Goal: Information Seeking & Learning: Find specific fact

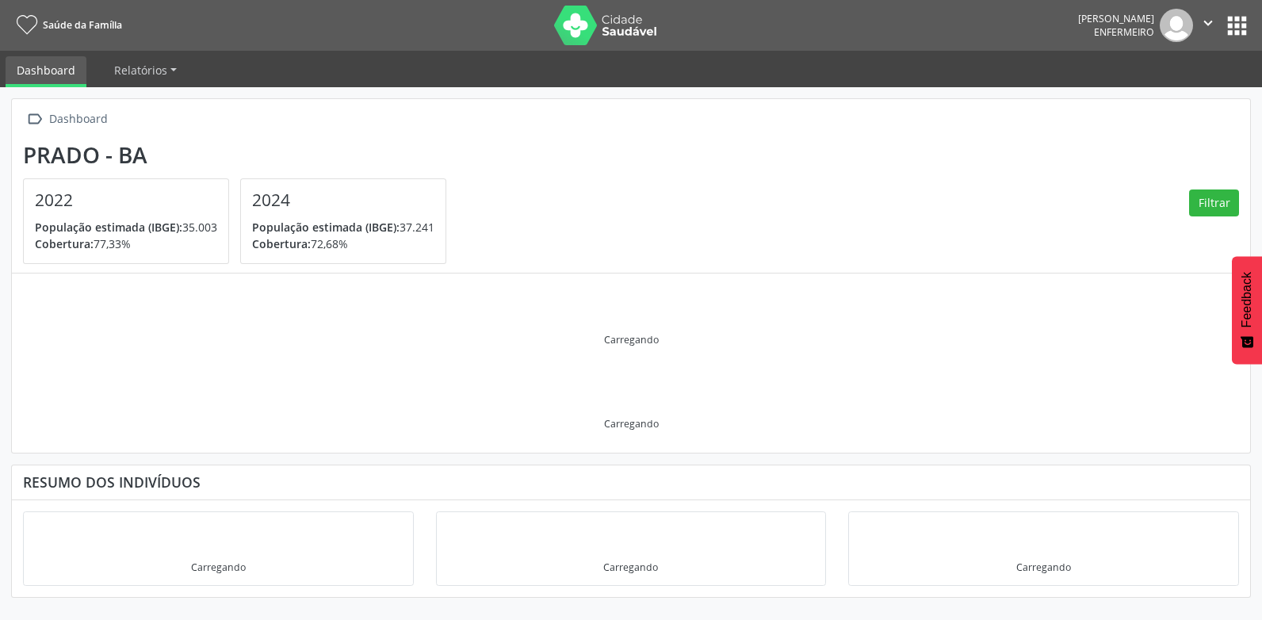
click at [1242, 15] on button "apps" at bounding box center [1238, 26] width 28 height 28
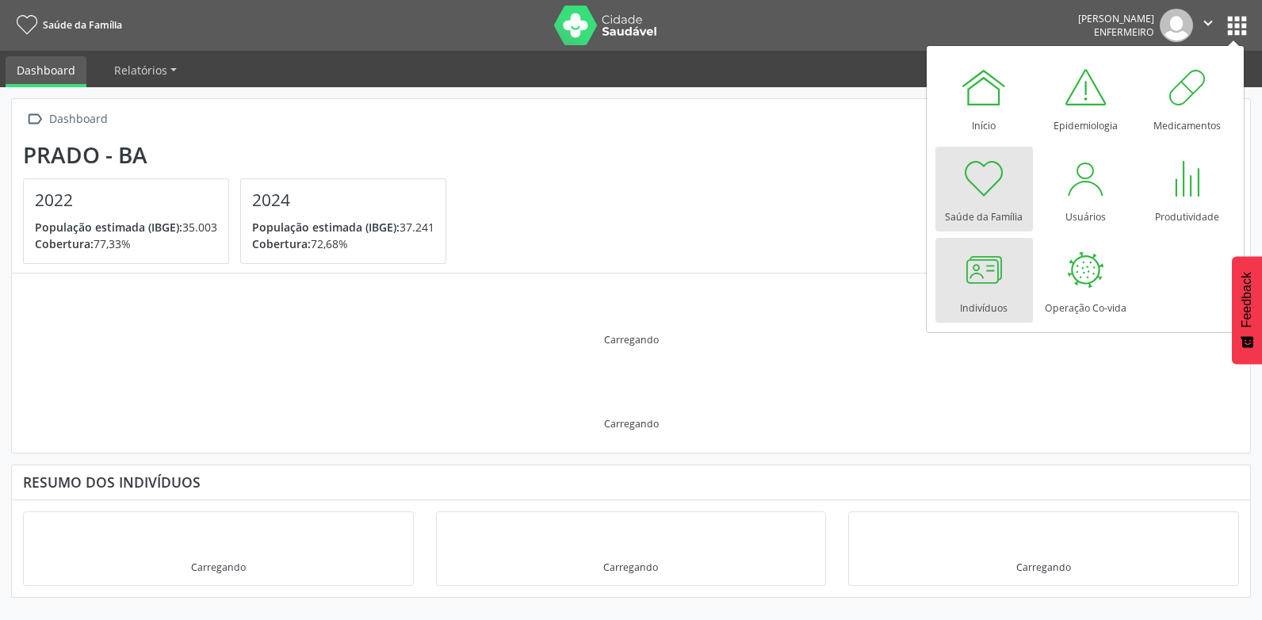
click at [994, 269] on div at bounding box center [984, 270] width 48 height 48
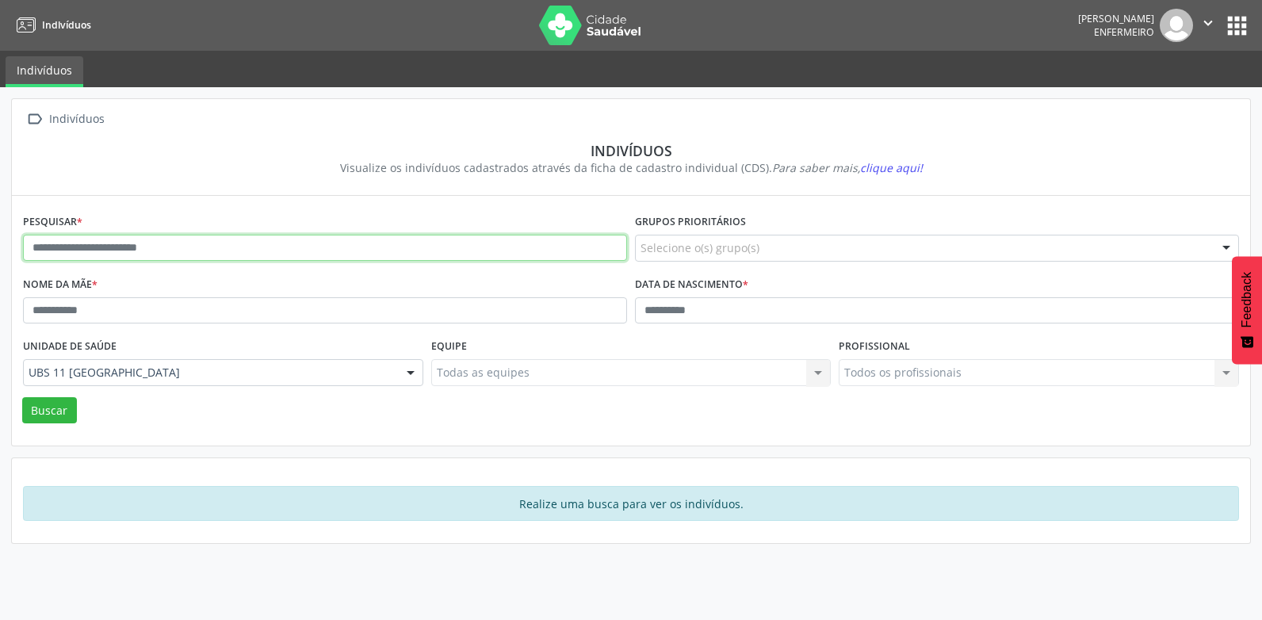
click at [202, 251] on input "text" at bounding box center [325, 248] width 604 height 27
paste input "**********"
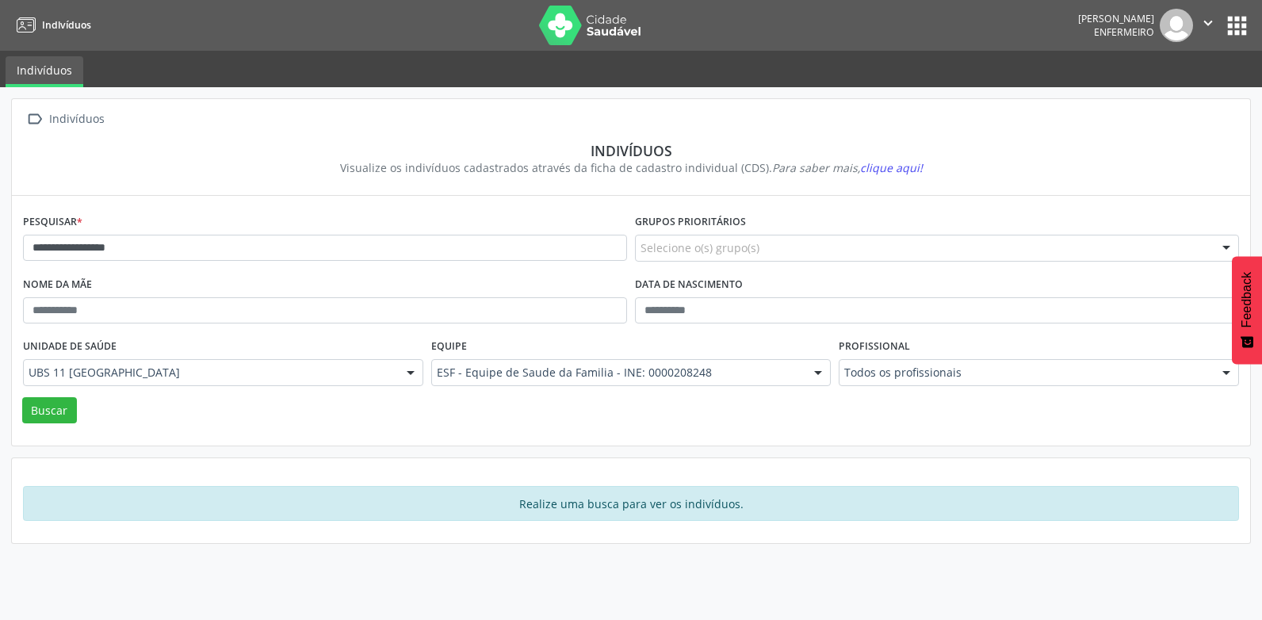
click at [56, 391] on div "Unidade de saúde UBS 11 [GEOGRAPHIC_DATA] UBS 11 [GEOGRAPHIC_DATA] Nenhum resul…" at bounding box center [223, 366] width 408 height 62
click at [56, 408] on button "Buscar" at bounding box center [49, 410] width 55 height 27
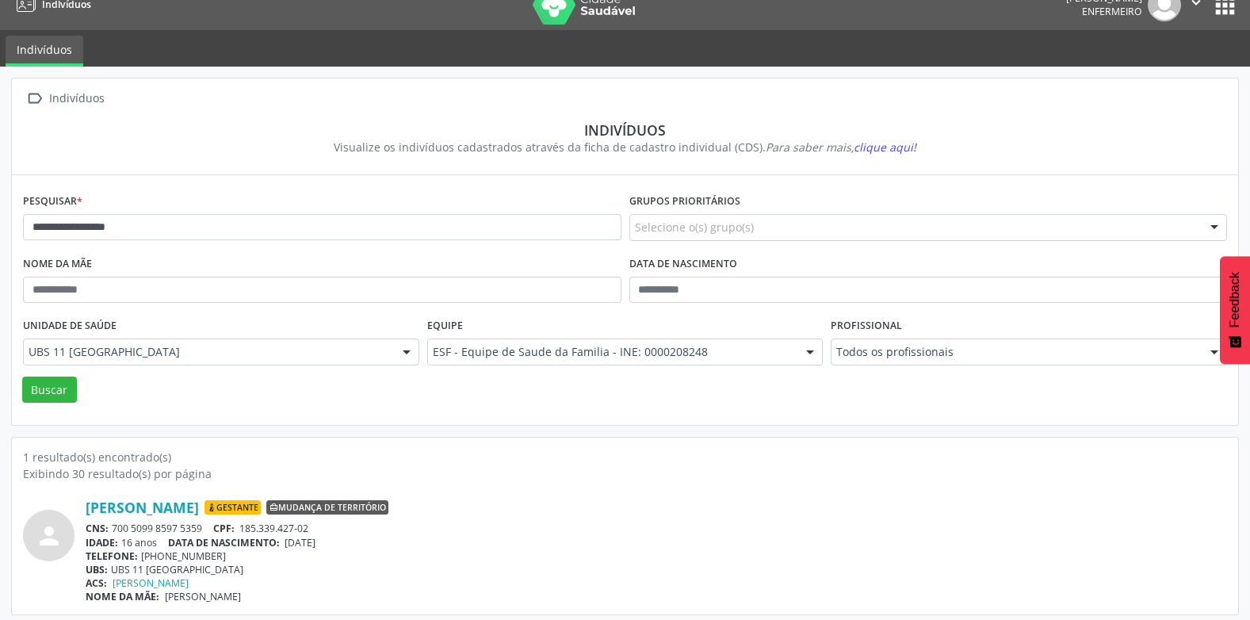
scroll to position [27, 0]
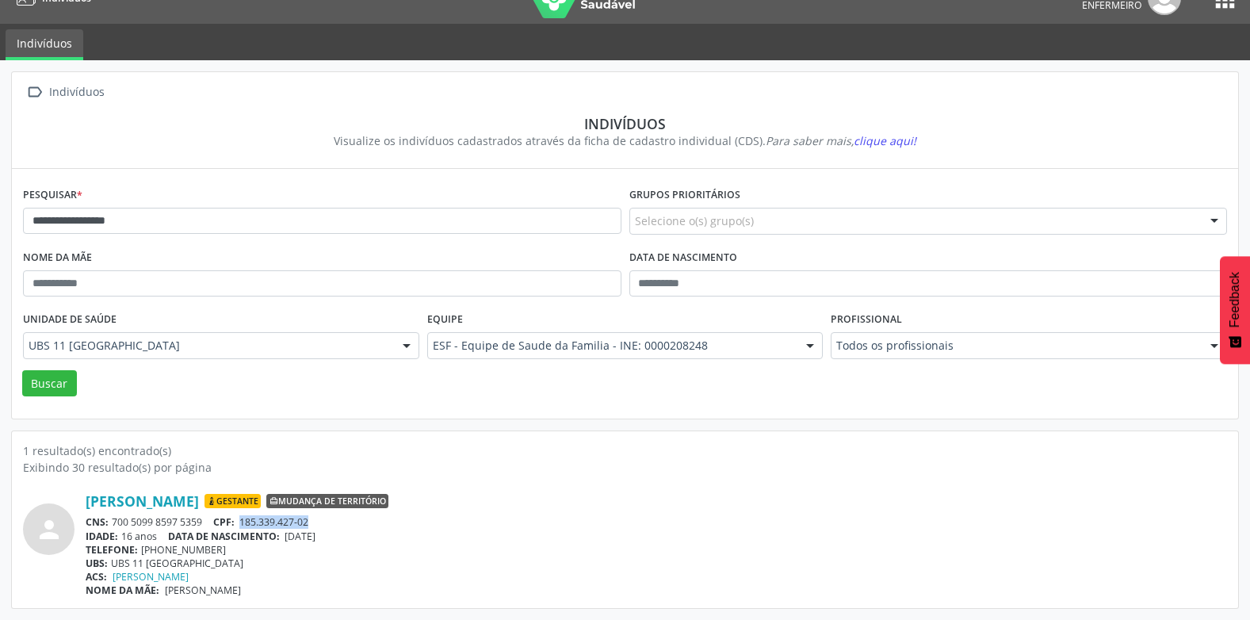
drag, startPoint x: 327, startPoint y: 523, endPoint x: 243, endPoint y: 523, distance: 83.3
click at [243, 523] on div "CNS: 700 5099 8597 5359 CPF: 185.339.427-02" at bounding box center [657, 521] width 1142 height 13
copy span "185.339.427-02"
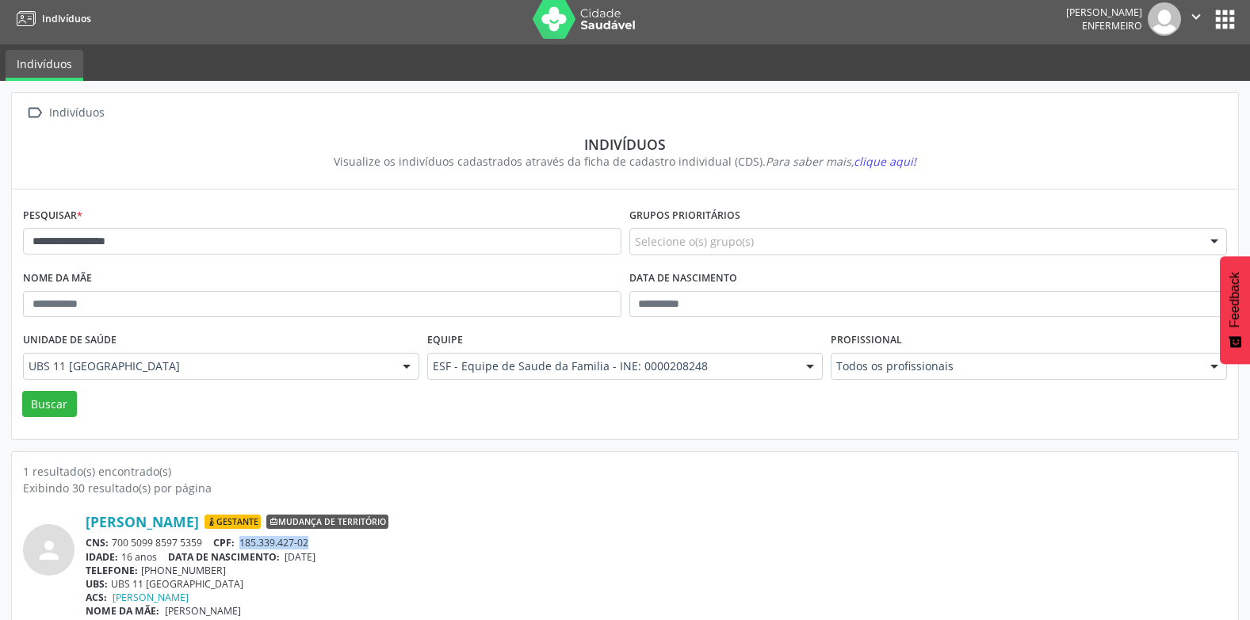
scroll to position [0, 0]
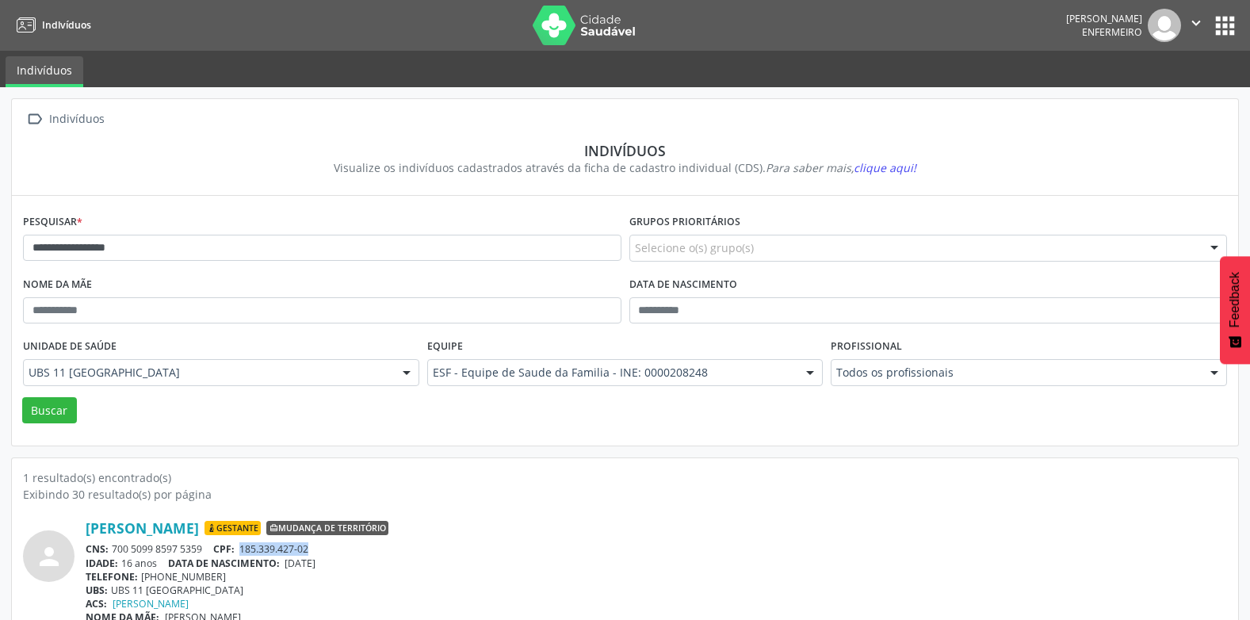
click at [1231, 16] on button "apps" at bounding box center [1226, 26] width 28 height 28
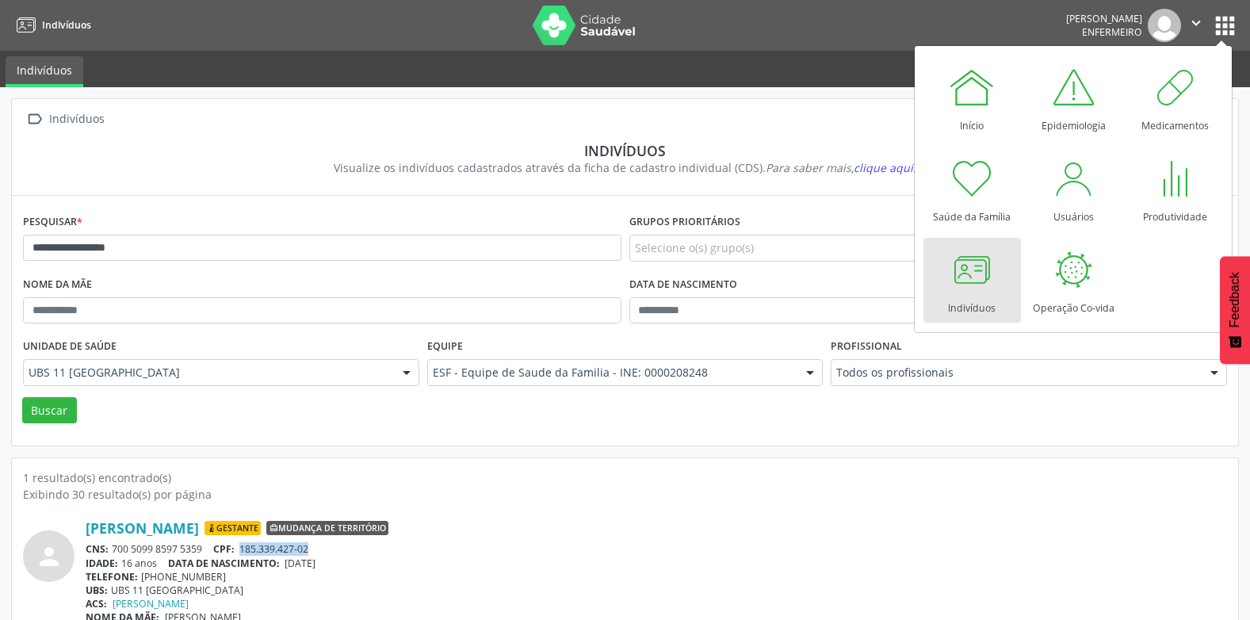
click at [52, 31] on span "Indivíduos" at bounding box center [66, 24] width 49 height 13
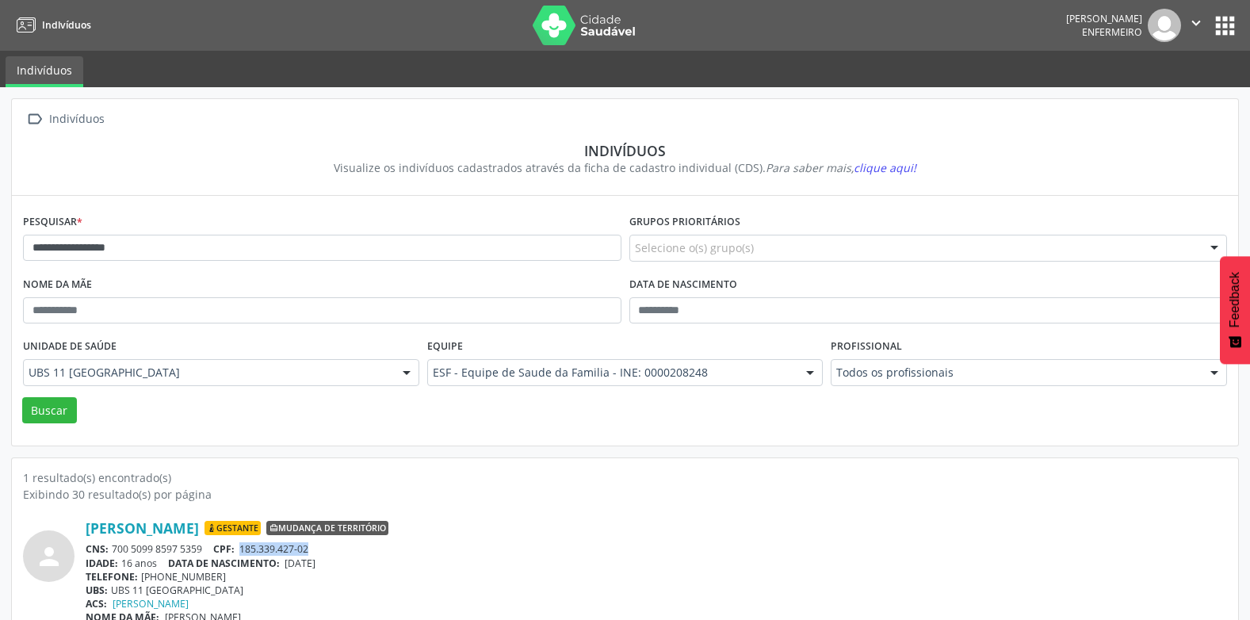
click at [39, 29] on link "Indivíduos" at bounding box center [51, 25] width 80 height 26
click at [61, 61] on link "Indivíduos" at bounding box center [45, 71] width 78 height 31
click at [20, 19] on icon at bounding box center [27, 26] width 20 height 20
click at [17, 19] on icon at bounding box center [27, 26] width 20 height 20
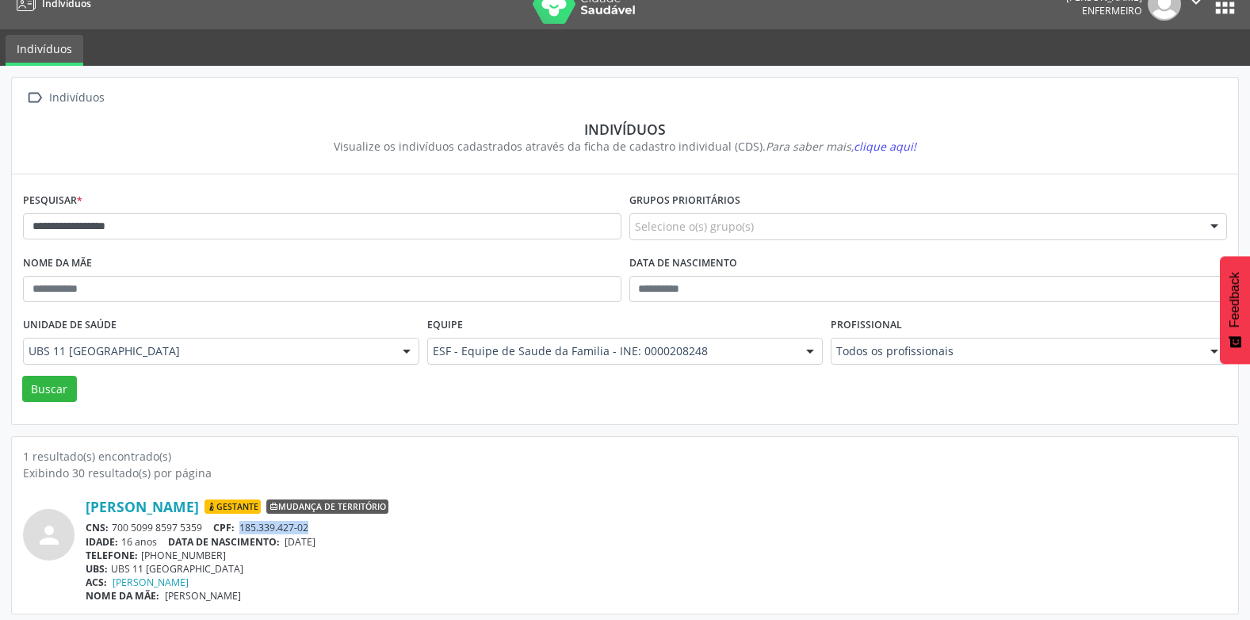
scroll to position [27, 0]
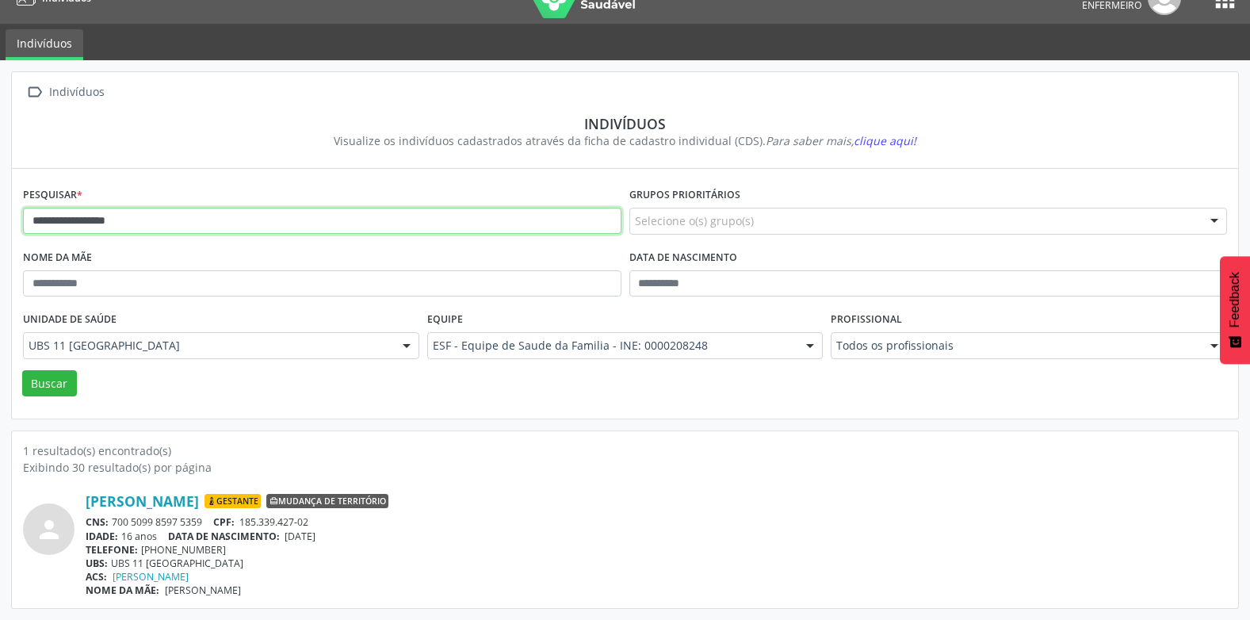
drag, startPoint x: 232, startPoint y: 213, endPoint x: 0, endPoint y: 209, distance: 232.4
click at [0, 209] on html "**********" at bounding box center [625, 283] width 1250 height 620
paste input "*********"
click at [22, 370] on button "Buscar" at bounding box center [49, 383] width 55 height 27
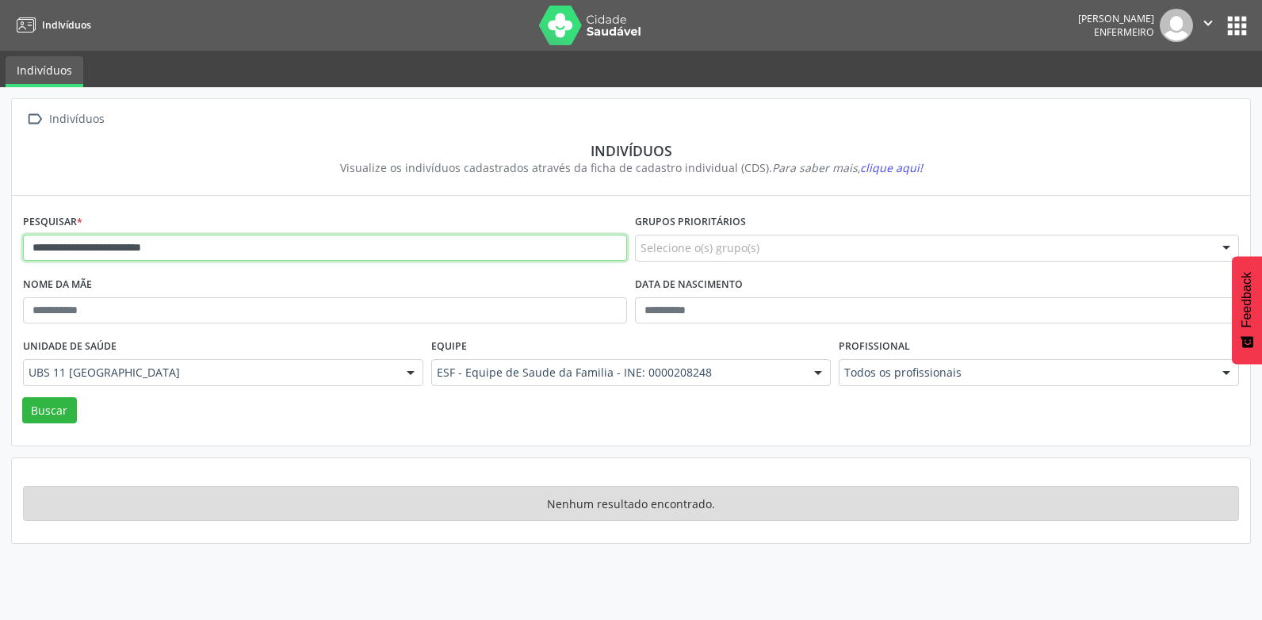
drag, startPoint x: 264, startPoint y: 251, endPoint x: 75, endPoint y: 270, distance: 190.4
click at [75, 270] on div "**********" at bounding box center [325, 241] width 612 height 63
type input "**********"
click at [22, 397] on button "Buscar" at bounding box center [49, 410] width 55 height 27
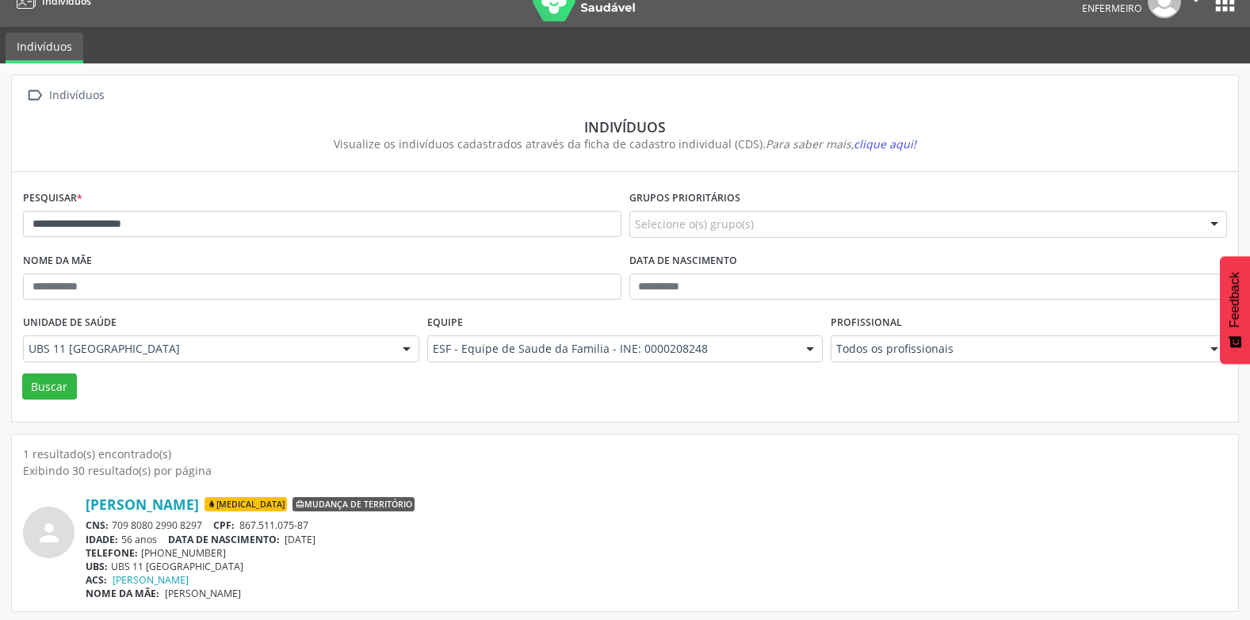
scroll to position [27, 0]
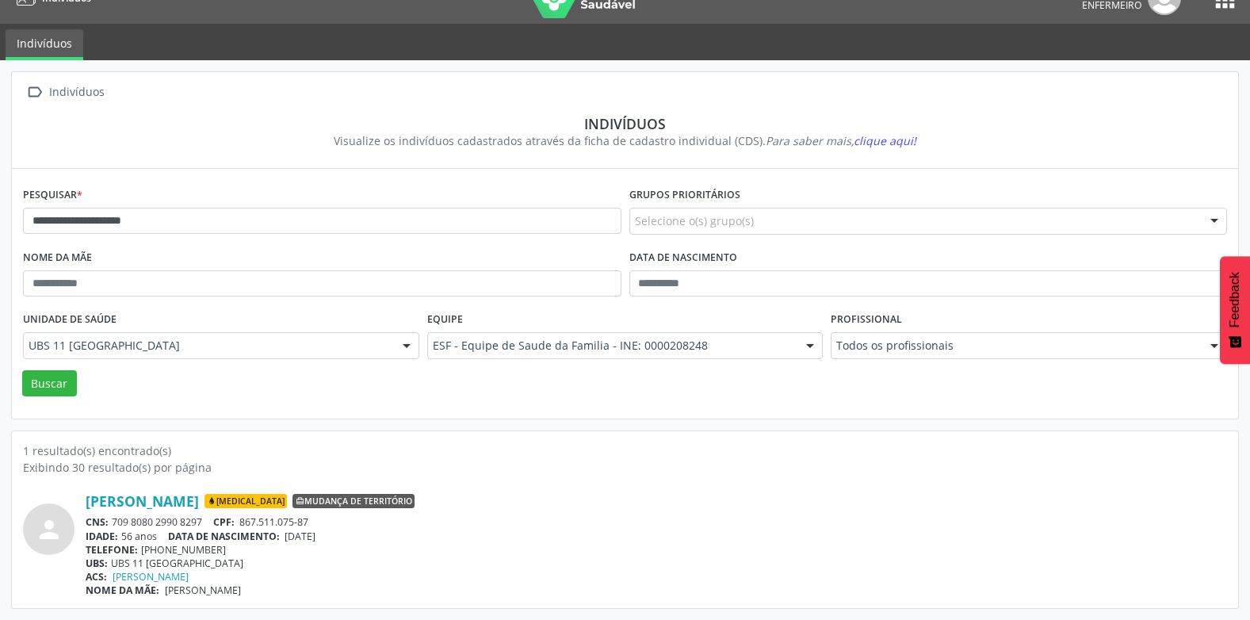
drag, startPoint x: 202, startPoint y: 523, endPoint x: 115, endPoint y: 521, distance: 87.3
click at [115, 521] on div "CNS: 709 8080 2990 8297 CPF: 867.511.075-87" at bounding box center [657, 521] width 1142 height 13
click at [255, 536] on span "DATA DE NASCIMENTO:" at bounding box center [224, 536] width 112 height 13
drag, startPoint x: 205, startPoint y: 522, endPoint x: 109, endPoint y: 516, distance: 96.9
click at [109, 516] on div "CNS: 709 8080 2990 8297 CPF: 867.511.075-87" at bounding box center [657, 521] width 1142 height 13
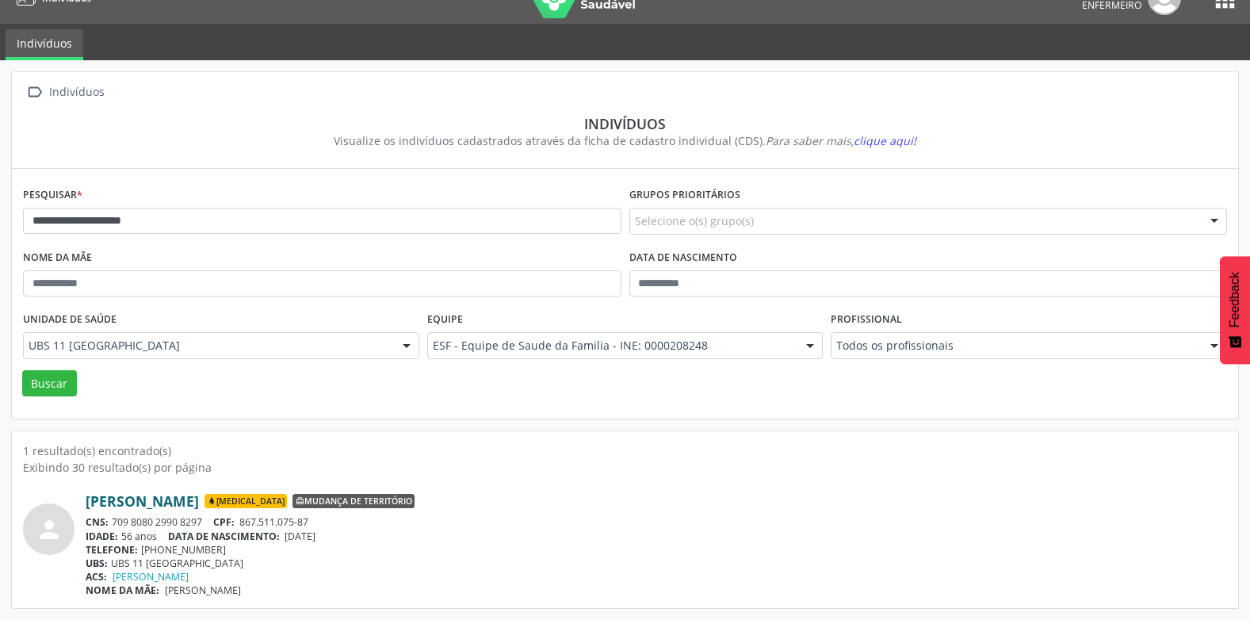
copy div "709 8080 2990 8297"
click at [174, 509] on link "Claubeth Gomes Prates" at bounding box center [142, 500] width 113 height 17
drag, startPoint x: 311, startPoint y: 519, endPoint x: 243, endPoint y: 518, distance: 67.4
click at [243, 518] on div "CNS: 709 8080 2990 8297 CPF: 867.511.075-87" at bounding box center [657, 521] width 1142 height 13
copy span "867.511.075-87"
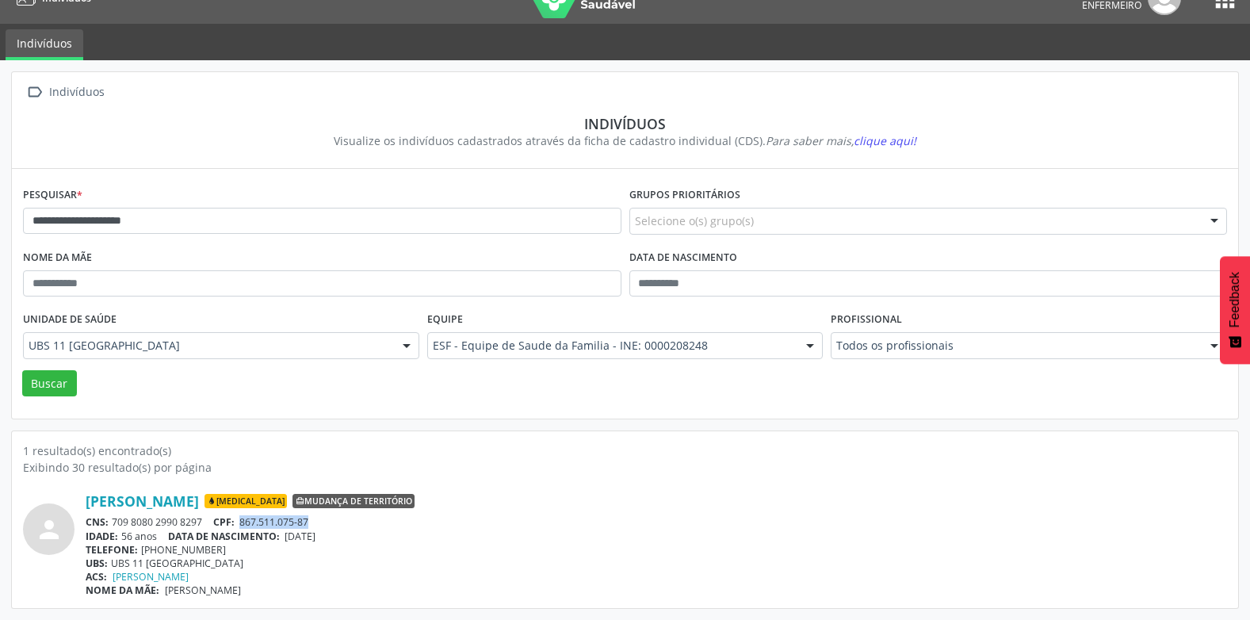
click at [559, 570] on div "Claubeth Gomes Prates Diabetes Mudança de território CNS: 709 8080 2990 8297 CP…" at bounding box center [657, 544] width 1142 height 105
click at [416, 566] on div "UBS: UBS 11 Sao Sebastiao" at bounding box center [657, 563] width 1142 height 13
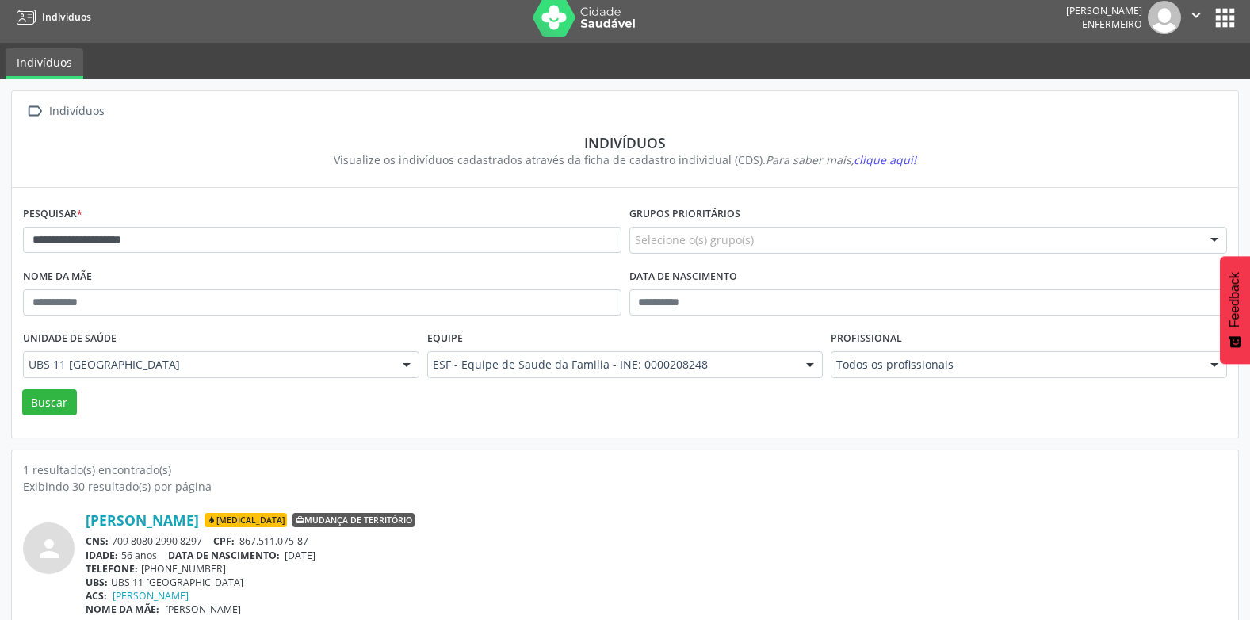
scroll to position [0, 0]
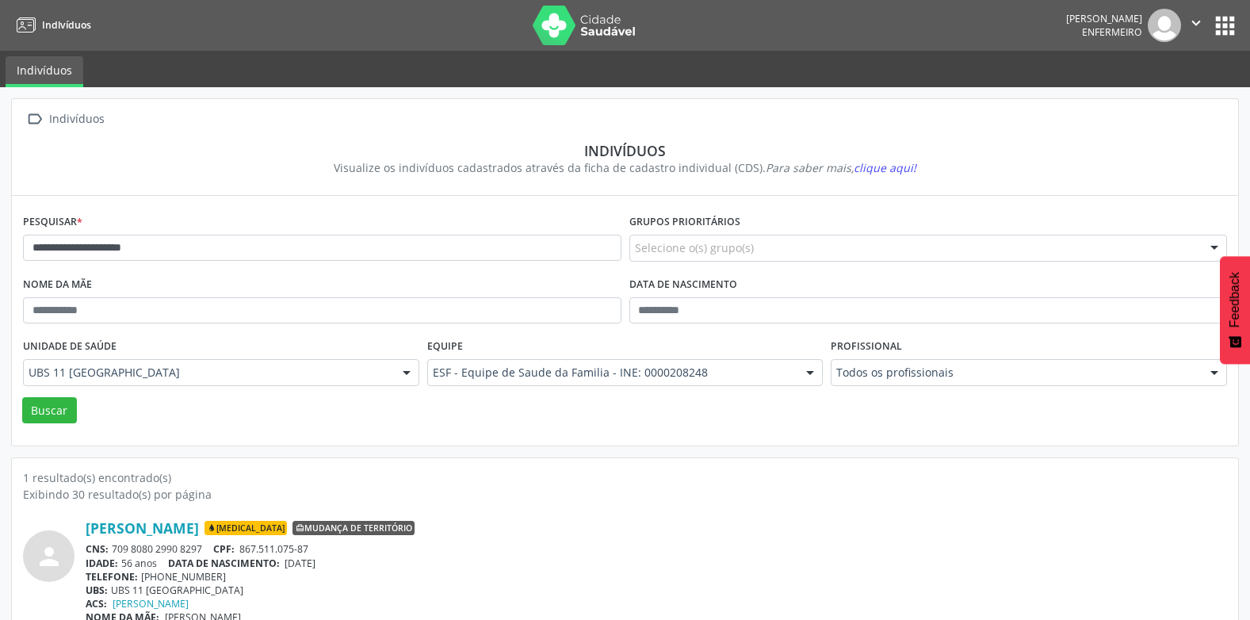
click at [1159, 28] on img at bounding box center [1164, 25] width 33 height 33
click at [33, 20] on icon at bounding box center [27, 26] width 20 height 20
click at [1154, 24] on img at bounding box center [1164, 25] width 33 height 33
click at [1216, 25] on button "apps" at bounding box center [1226, 26] width 28 height 28
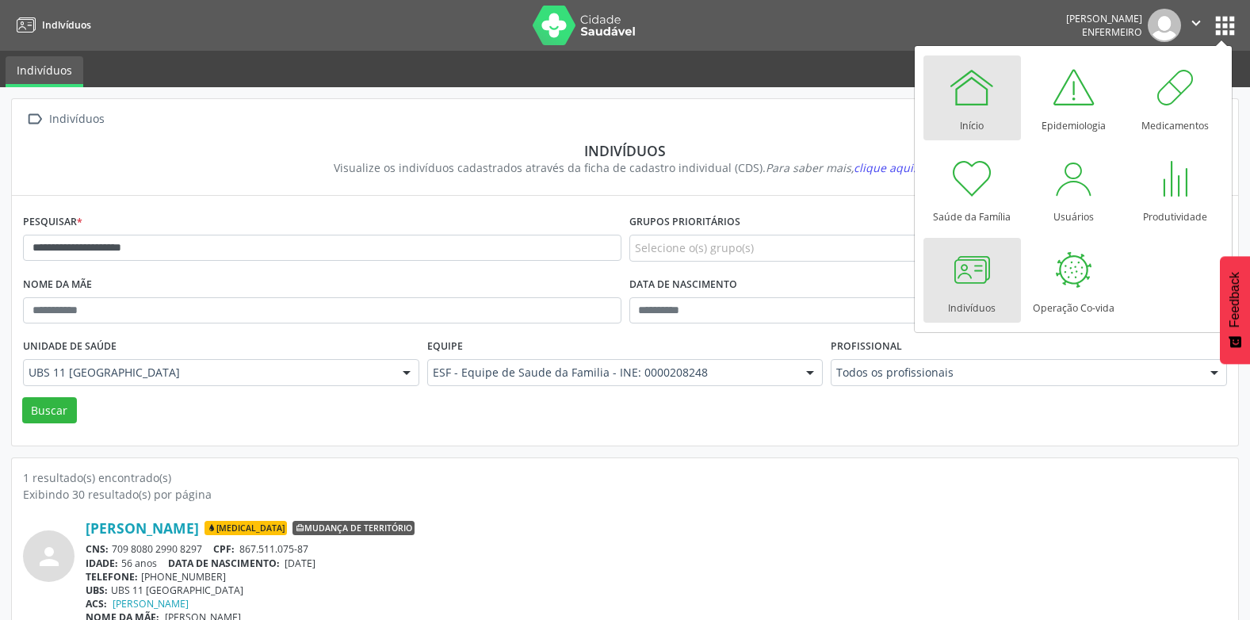
click at [966, 101] on div at bounding box center [972, 87] width 48 height 48
